Goal: Task Accomplishment & Management: Use online tool/utility

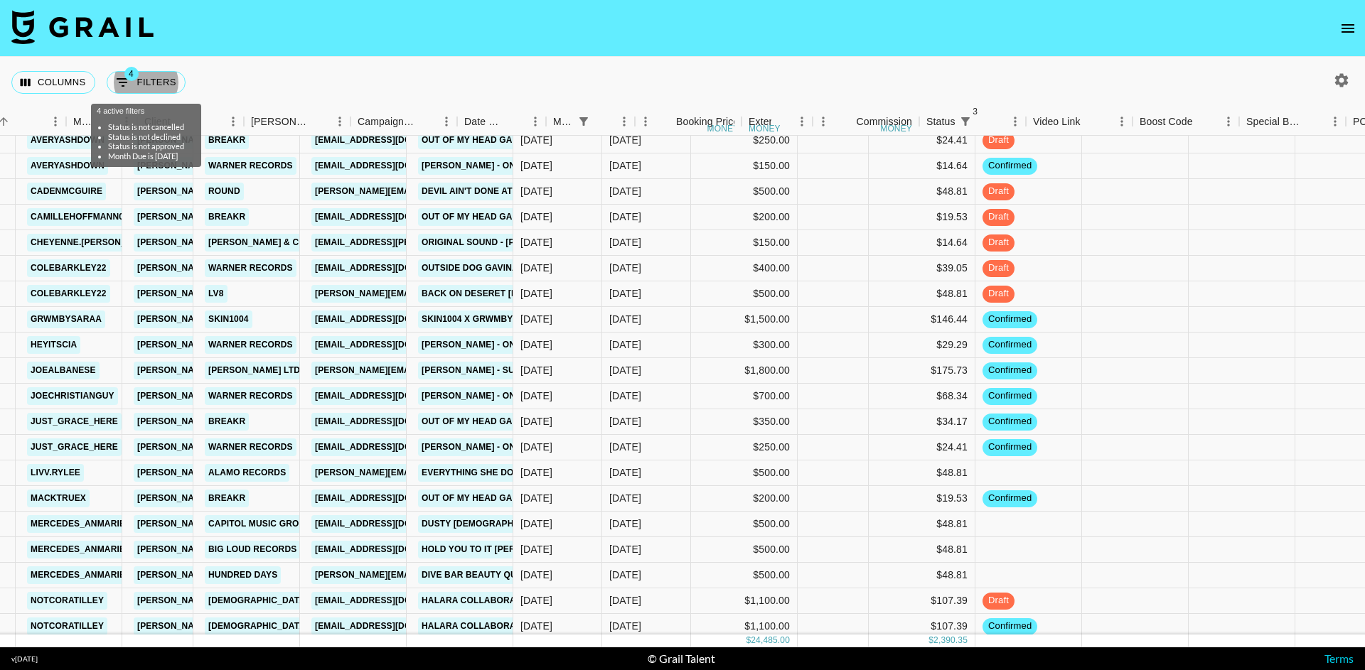
scroll to position [28, 449]
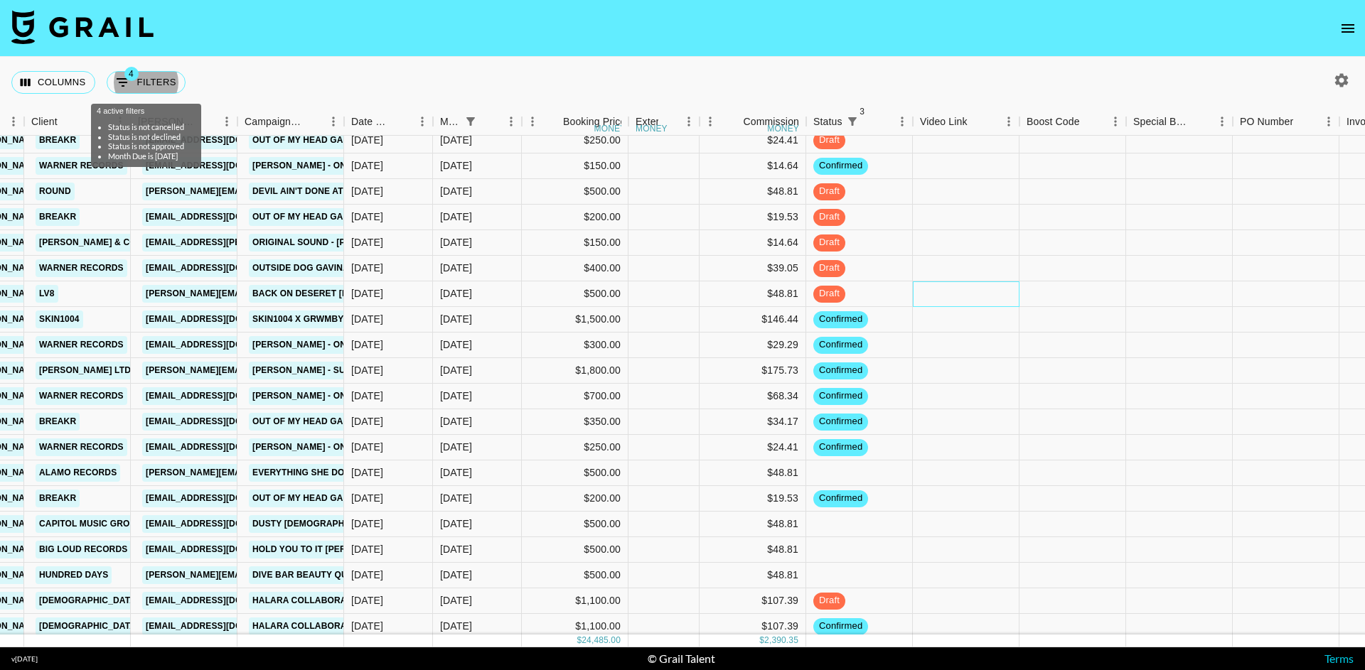
click at [950, 296] on div at bounding box center [966, 294] width 107 height 26
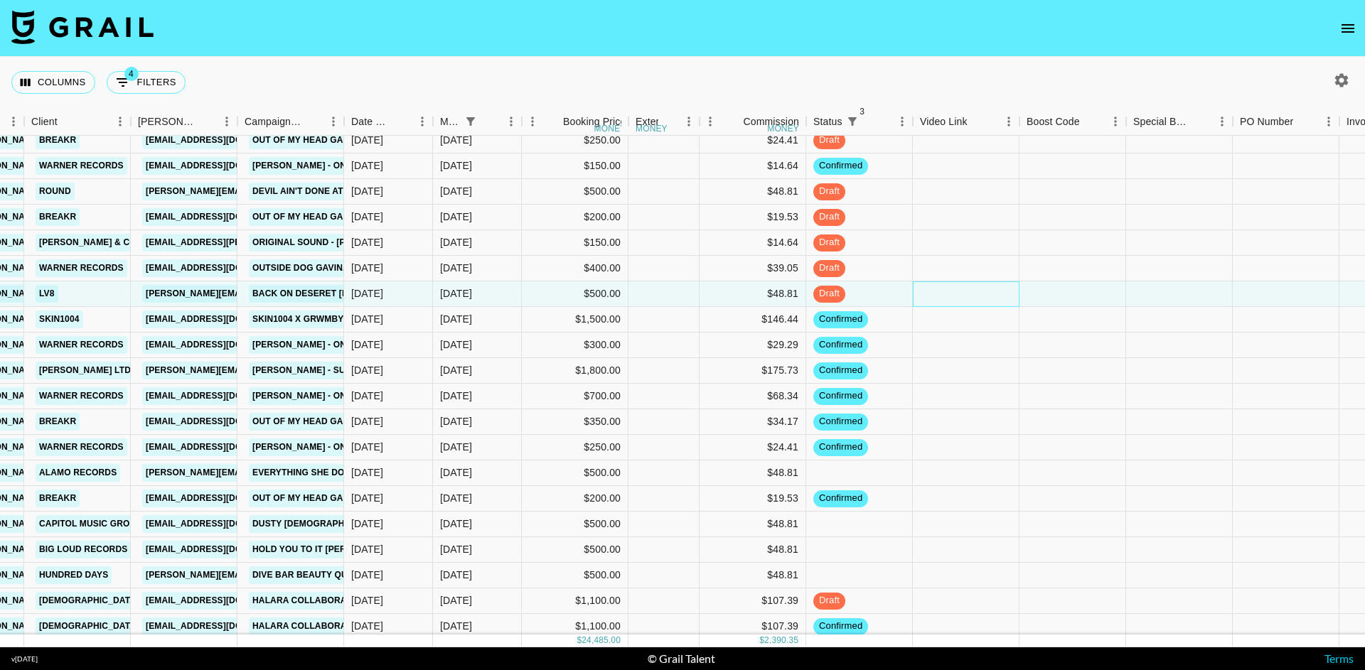
click at [950, 296] on div at bounding box center [966, 294] width 107 height 26
type input "[URL][EMAIL_ADDRESS][DOMAIN_NAME][PERSON_NAME][DOMAIN_NAME]"
click at [1052, 284] on div at bounding box center [1072, 294] width 107 height 26
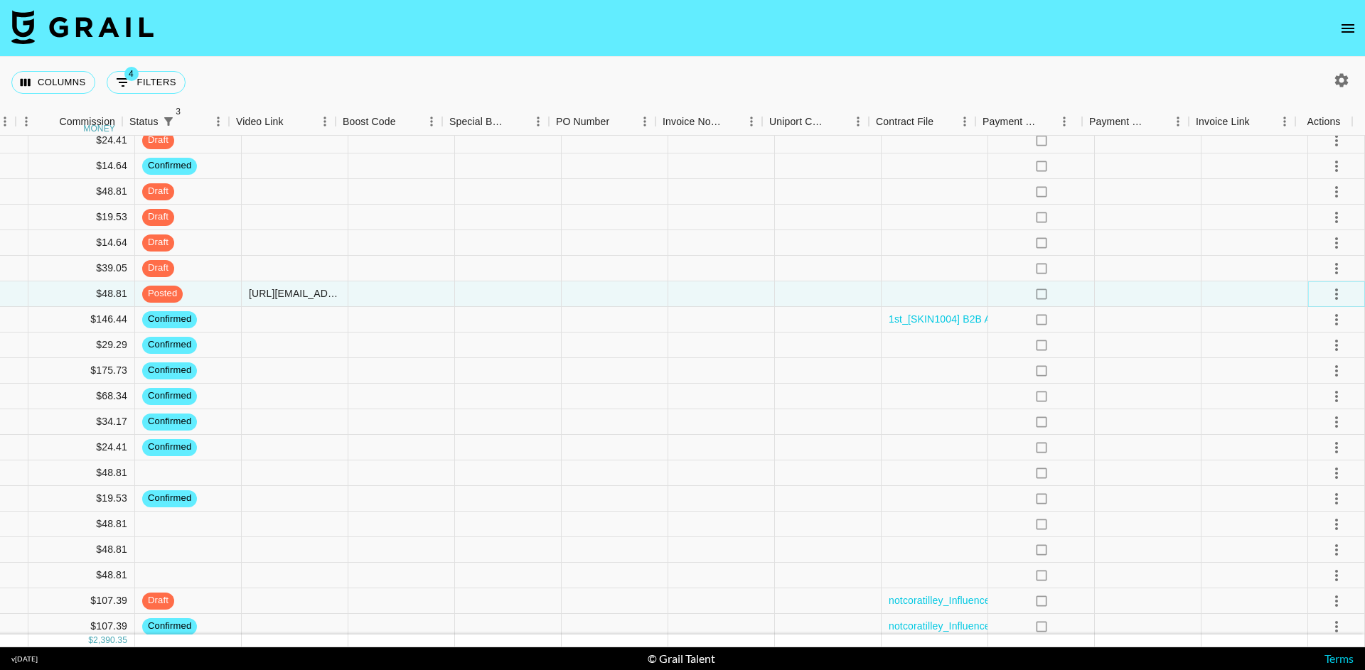
scroll to position [28, 1130]
click at [1328, 292] on icon "select merge strategy" at bounding box center [1336, 294] width 17 height 17
click at [1304, 389] on ul "Confirm Decline Draft Created Cancel Approve" at bounding box center [1320, 353] width 97 height 71
click at [1304, 389] on div "Approve" at bounding box center [1335, 382] width 68 height 14
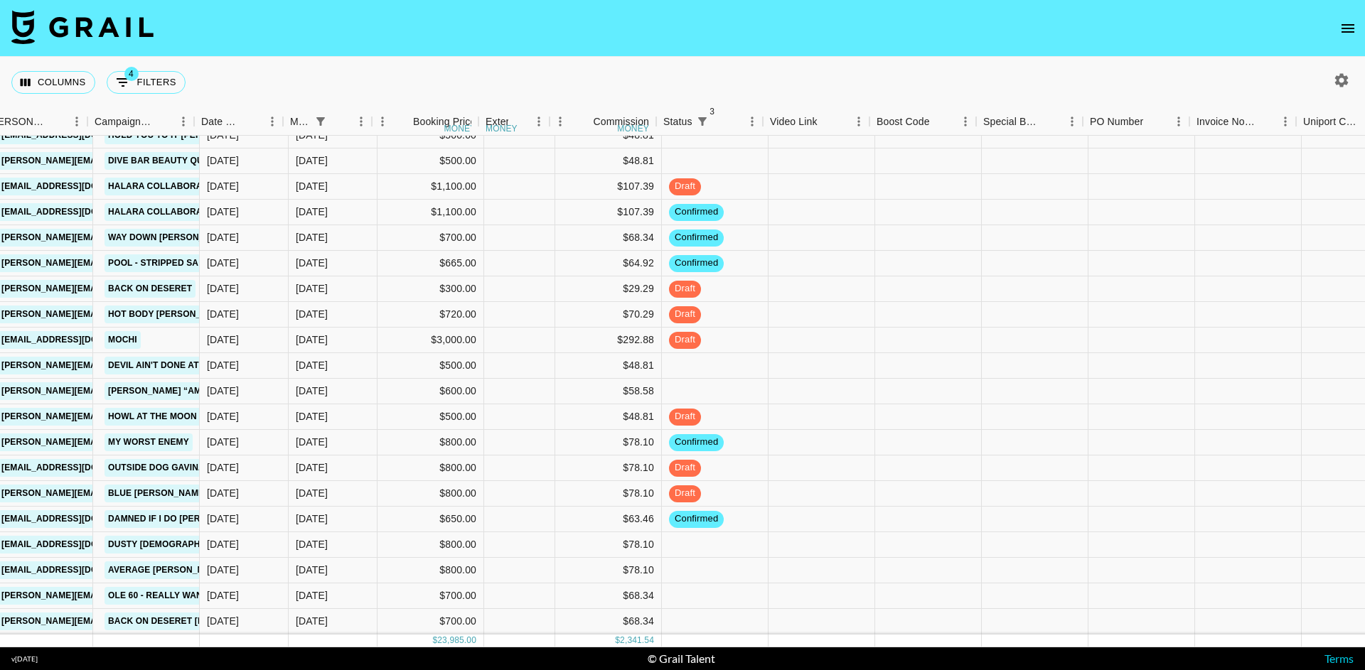
scroll to position [428, 598]
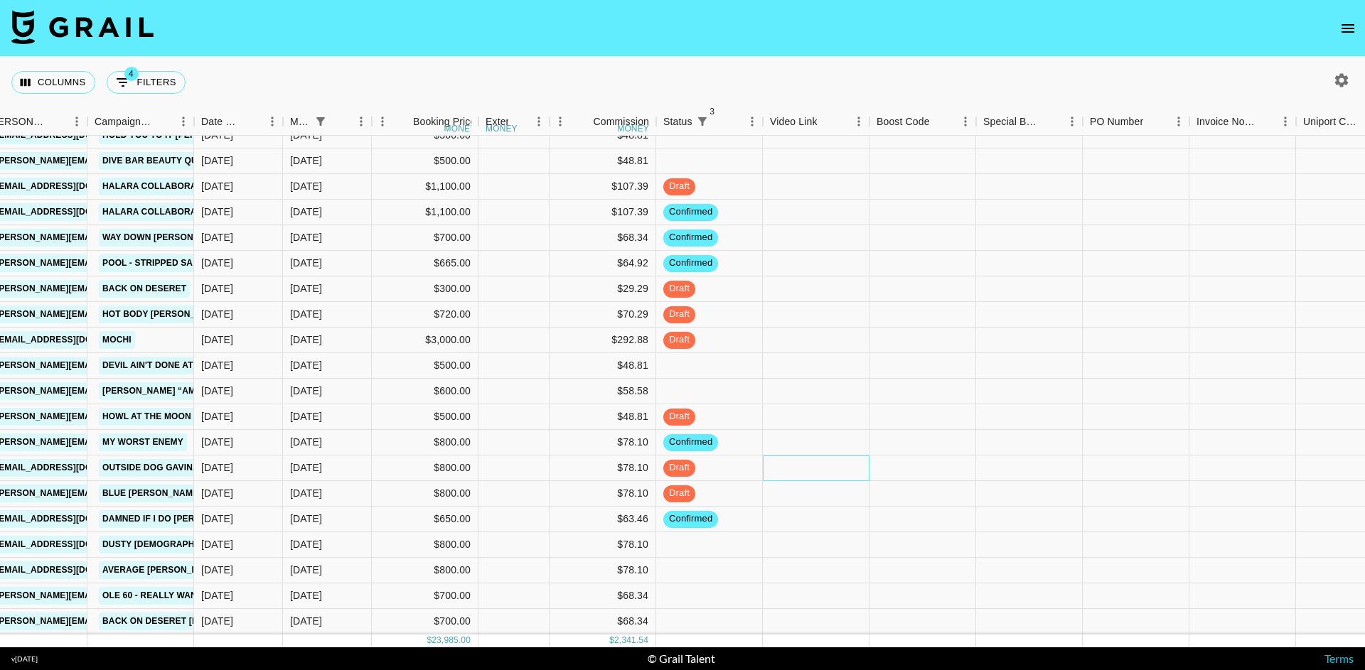
click at [807, 456] on div at bounding box center [816, 469] width 107 height 26
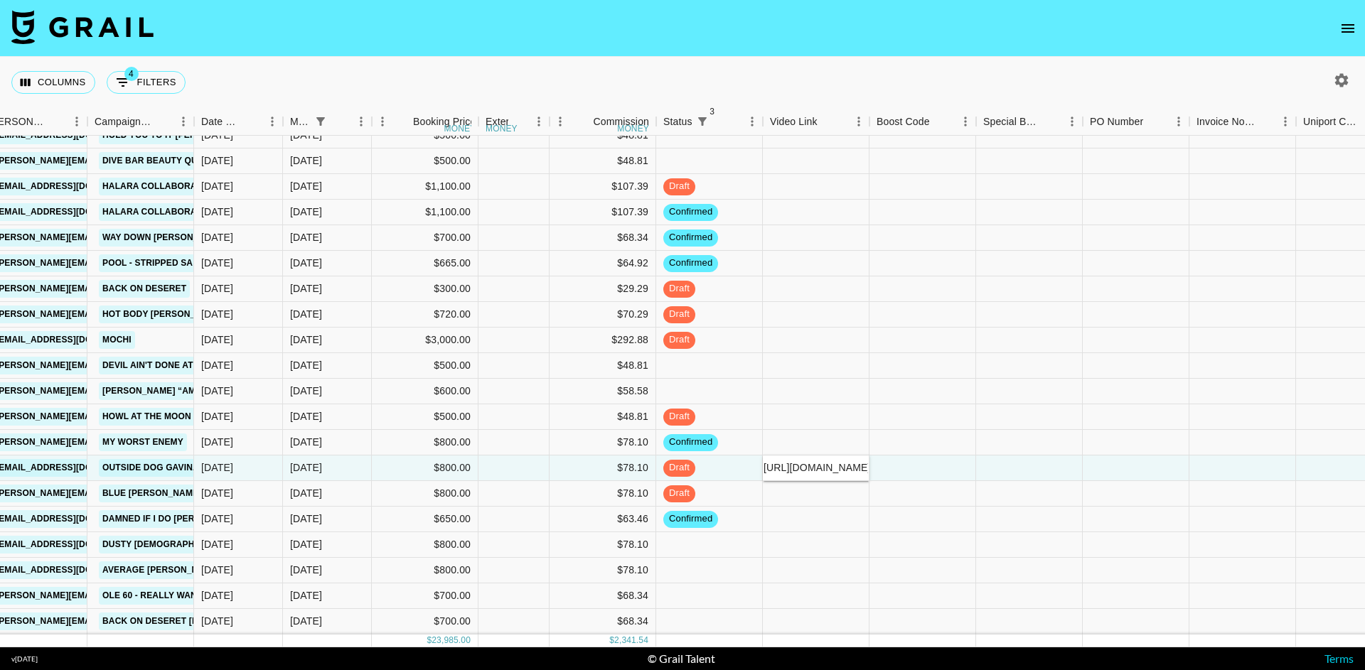
type input "[URL][DOMAIN_NAME][DOMAIN_NAME][PERSON_NAME]"
click at [904, 456] on div at bounding box center [922, 469] width 107 height 26
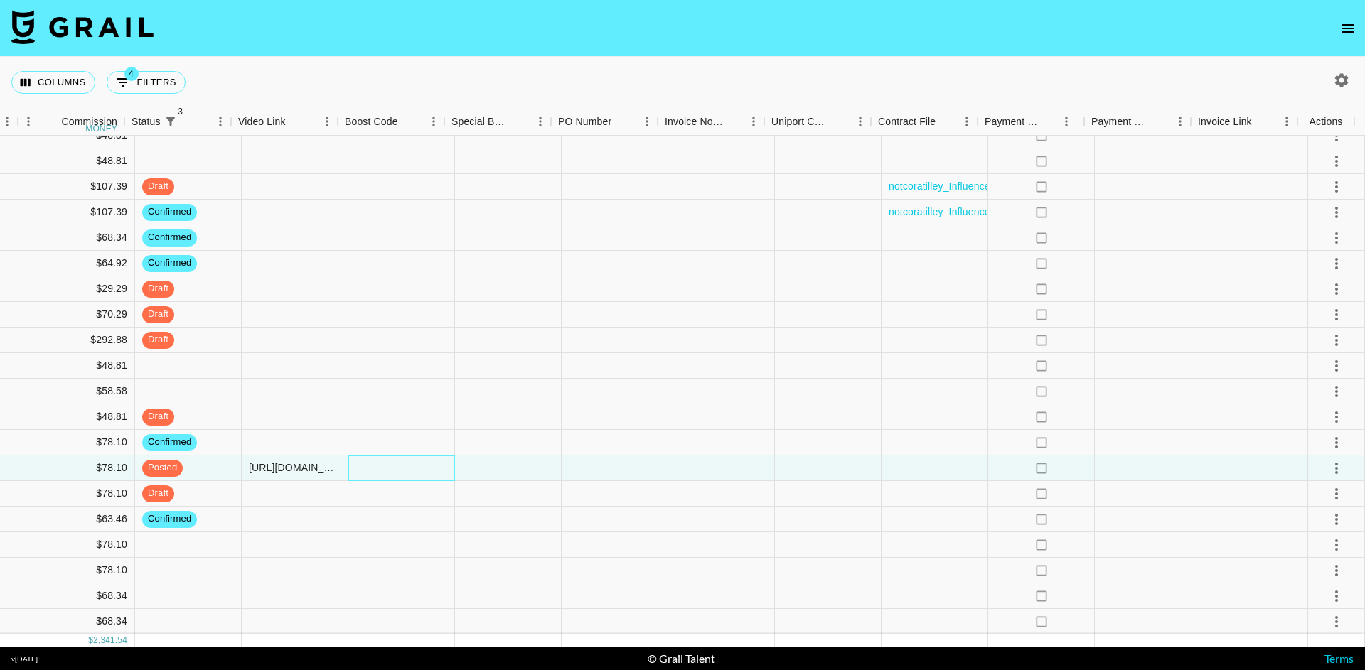
scroll to position [428, 1130]
click at [1331, 460] on icon "select merge strategy" at bounding box center [1336, 468] width 17 height 17
click at [1301, 552] on div "Approve" at bounding box center [1335, 545] width 68 height 14
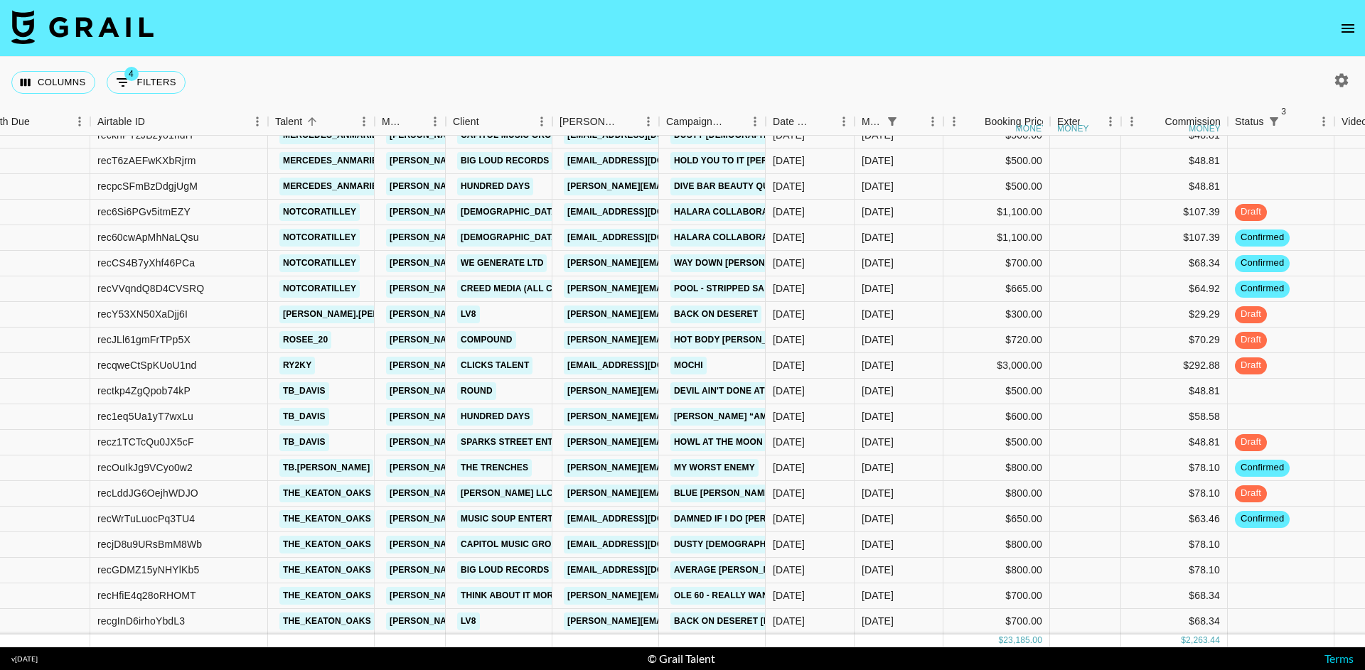
scroll to position [0, 0]
